Goal: Find specific page/section: Find specific page/section

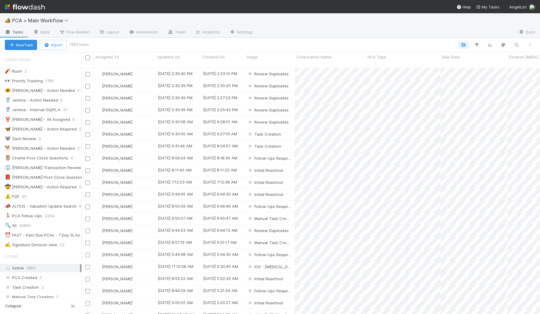
scroll to position [246, 453]
drag, startPoint x: 83, startPoint y: 180, endPoint x: 109, endPoint y: 183, distance: 26.1
click at [82, 183] on div at bounding box center [81, 183] width 1 height 262
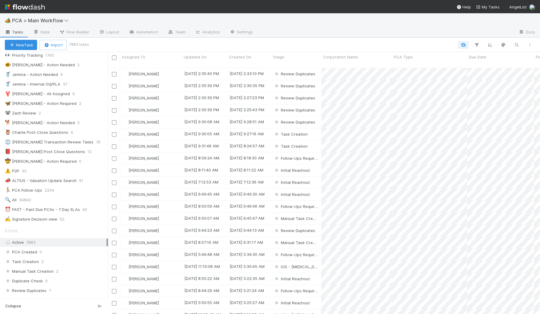
scroll to position [0, 0]
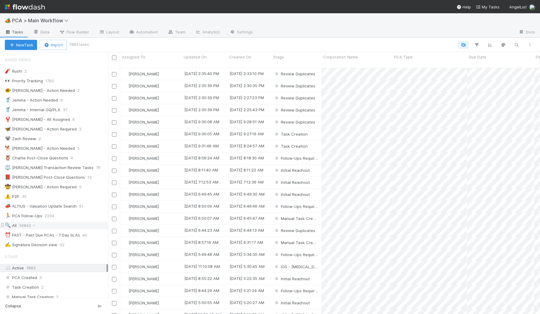
click at [71, 228] on div "🧨 [PERSON_NAME]! 2 👀 Priority Tracking 1760 🐠 [PERSON_NAME] - Action Needed 2 🥤…" at bounding box center [54, 158] width 108 height 182
drag, startPoint x: 71, startPoint y: 228, endPoint x: 109, endPoint y: 226, distance: 37.1
click at [64, 233] on div "⏰ FAST - Past Due PCAs - 7 Day SLAs" at bounding box center [42, 236] width 75 height 8
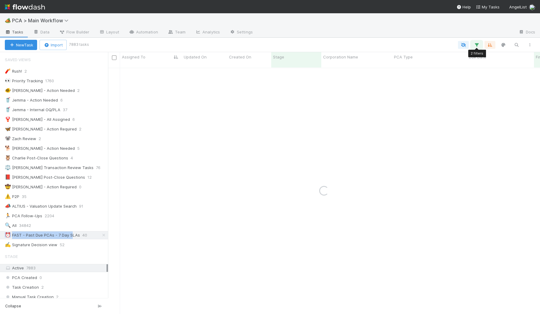
click at [479, 46] on icon "button" at bounding box center [477, 44] width 6 height 5
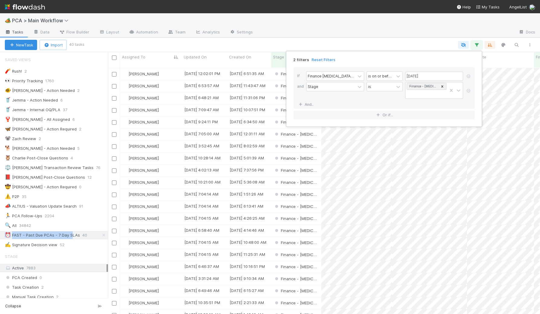
scroll to position [246, 426]
click at [321, 45] on div "2 filters Reset Filters If Finance [MEDICAL_DATA] Due Date is on or before [DAT…" at bounding box center [270, 157] width 540 height 314
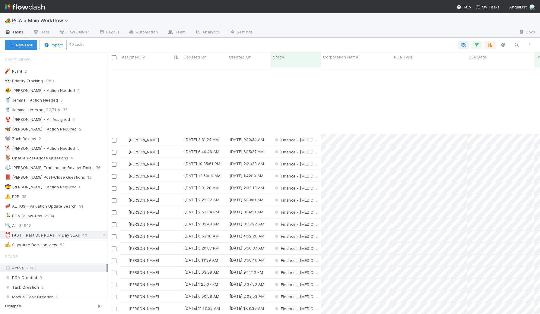
scroll to position [237, 0]
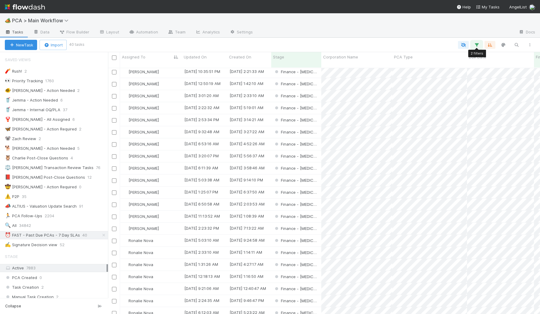
click at [476, 46] on icon "button" at bounding box center [477, 44] width 6 height 5
